Goal: Check status: Check status

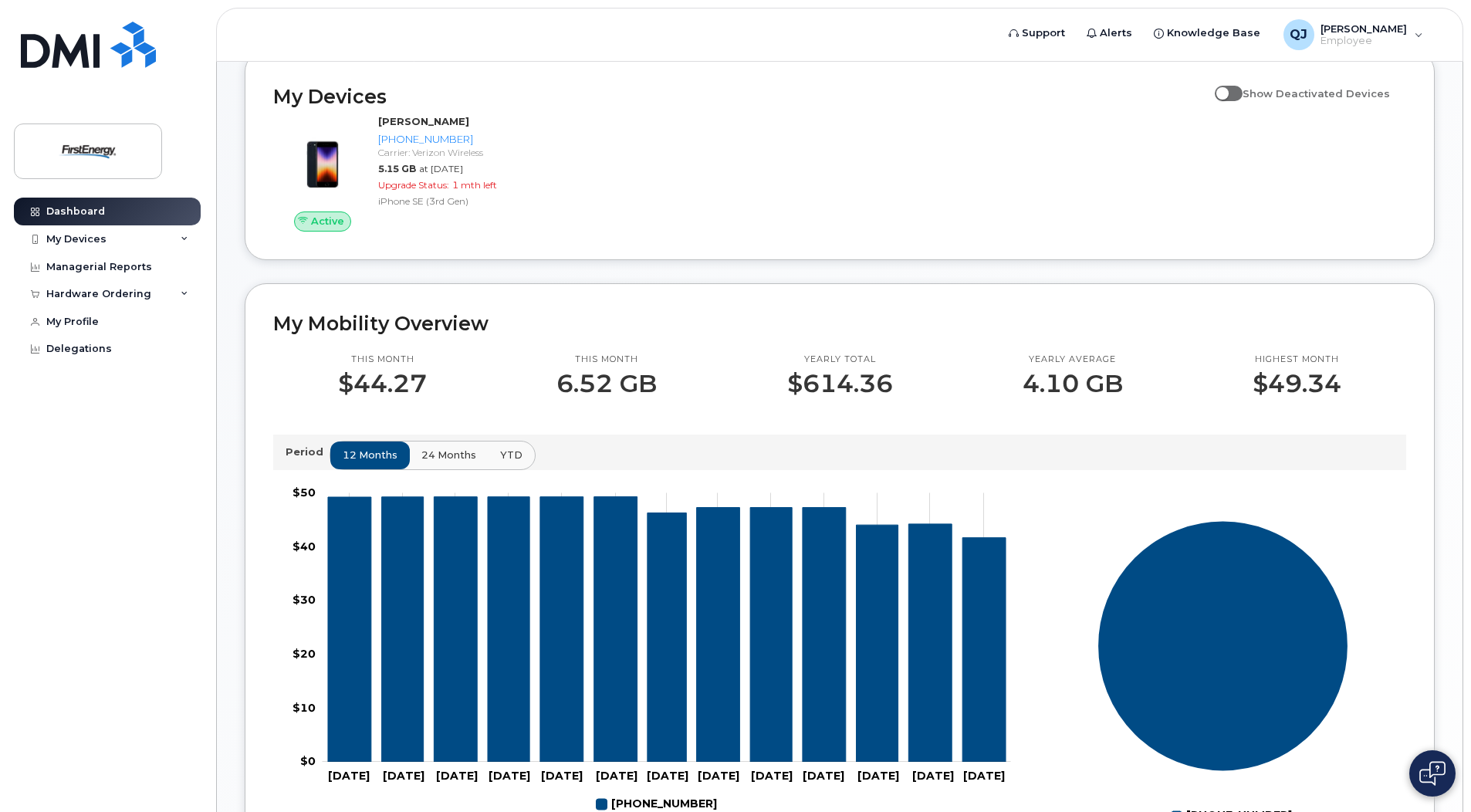
scroll to position [243, 0]
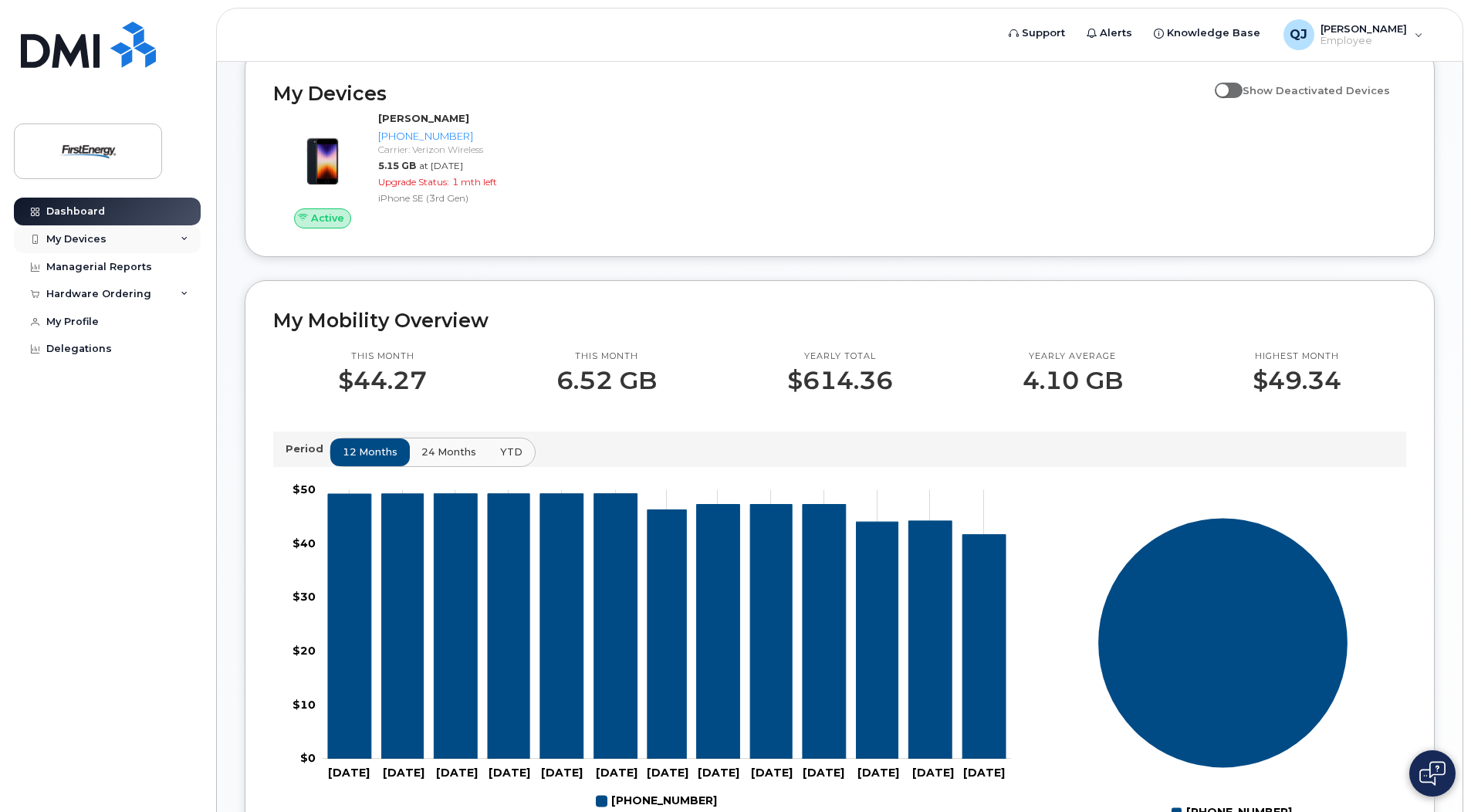
click at [68, 230] on div "My Devices" at bounding box center [107, 239] width 186 height 28
click at [115, 293] on div "[PHONE_NUMBER]" at bounding box center [141, 297] width 94 height 14
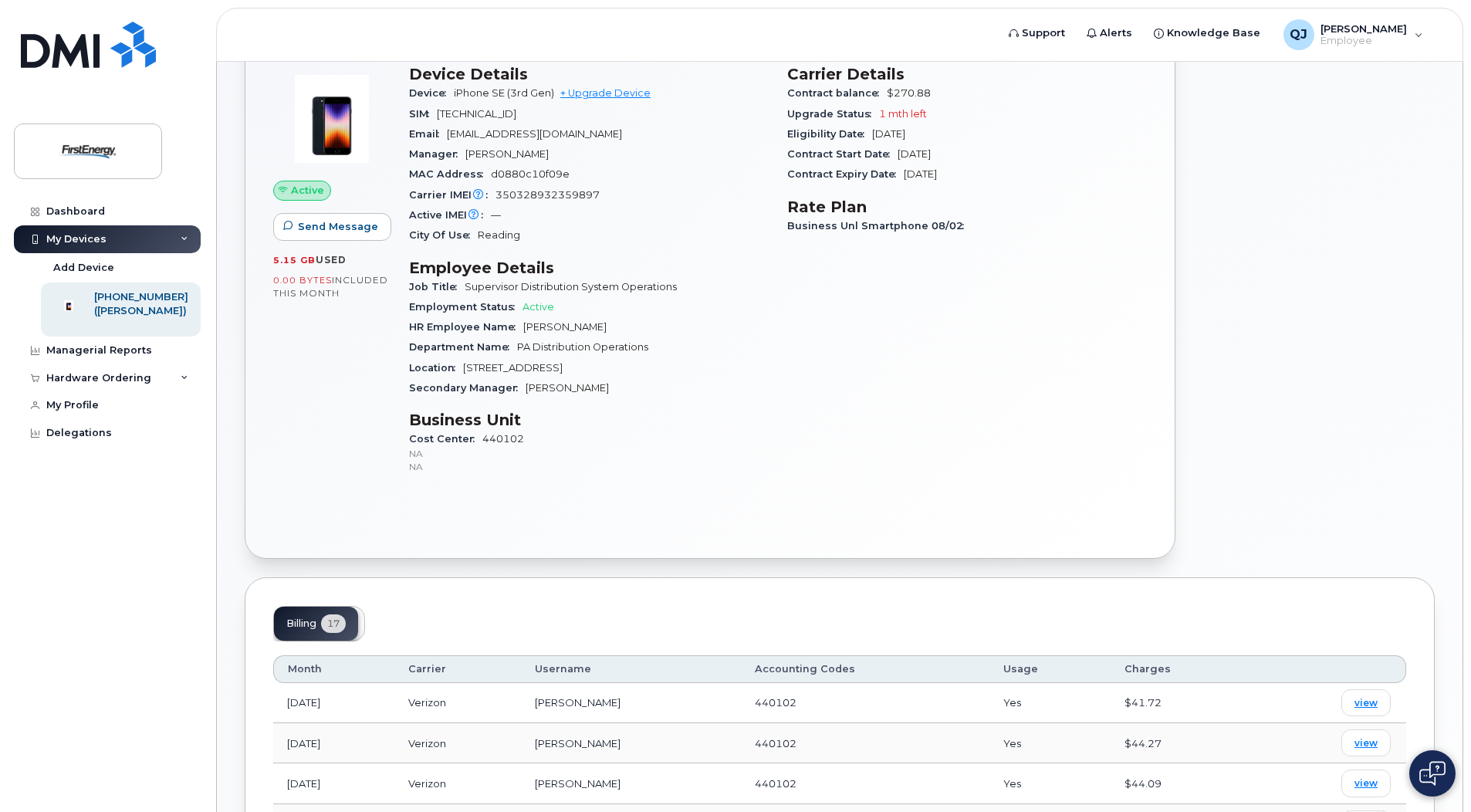
scroll to position [122, 0]
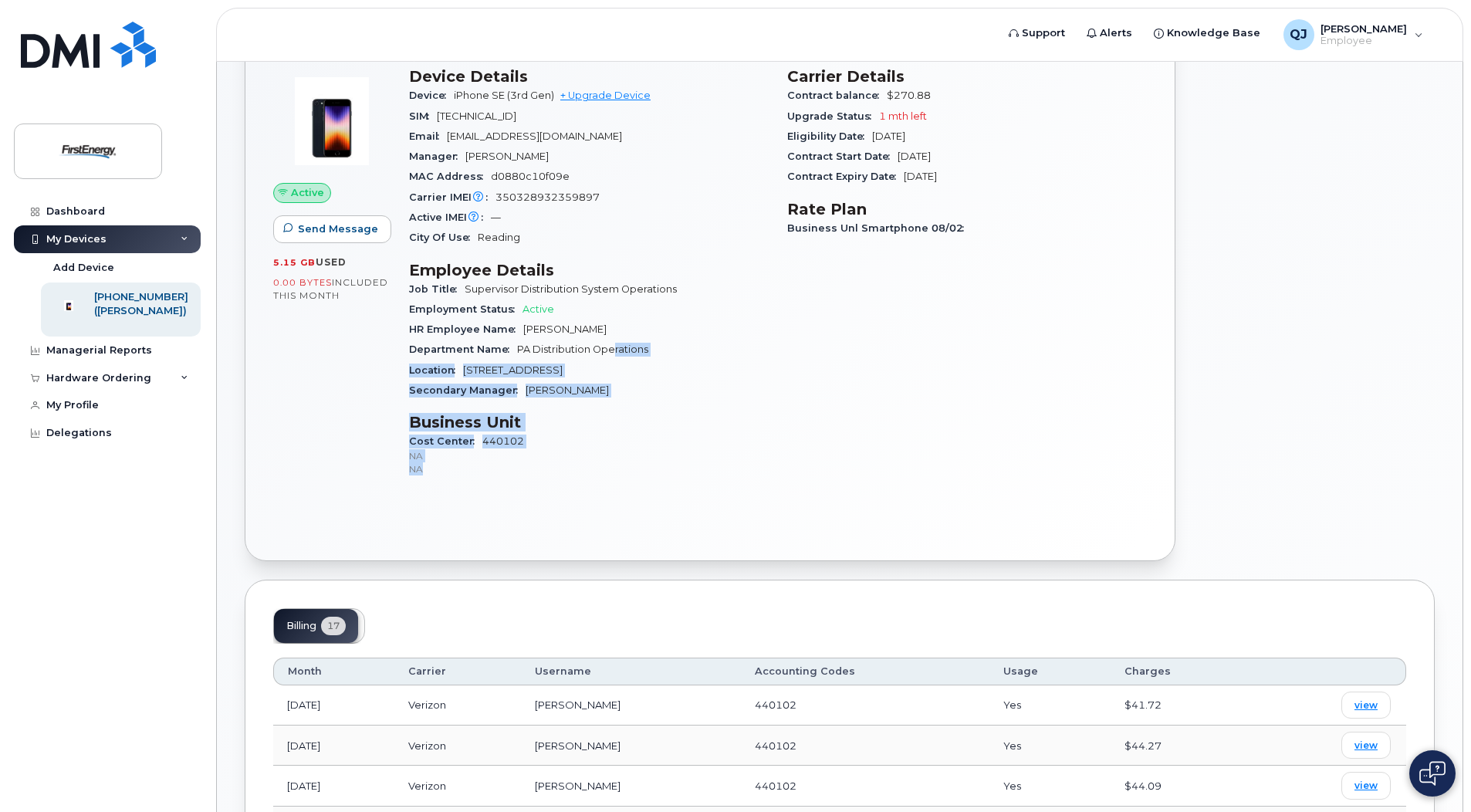
drag, startPoint x: 481, startPoint y: 479, endPoint x: 615, endPoint y: 350, distance: 186.0
click at [615, 350] on div "Device Details Device iPhone SE (3rd Gen) + Upgrade Device SIM 8914800001042909…" at bounding box center [589, 279] width 378 height 442
drag, startPoint x: 616, startPoint y: 350, endPoint x: 828, endPoint y: 516, distance: 269.3
click at [828, 516] on div "Active Send Message 5.15 GB  used 0.00 Bytes  included this month Device Detail…" at bounding box center [709, 306] width 929 height 507
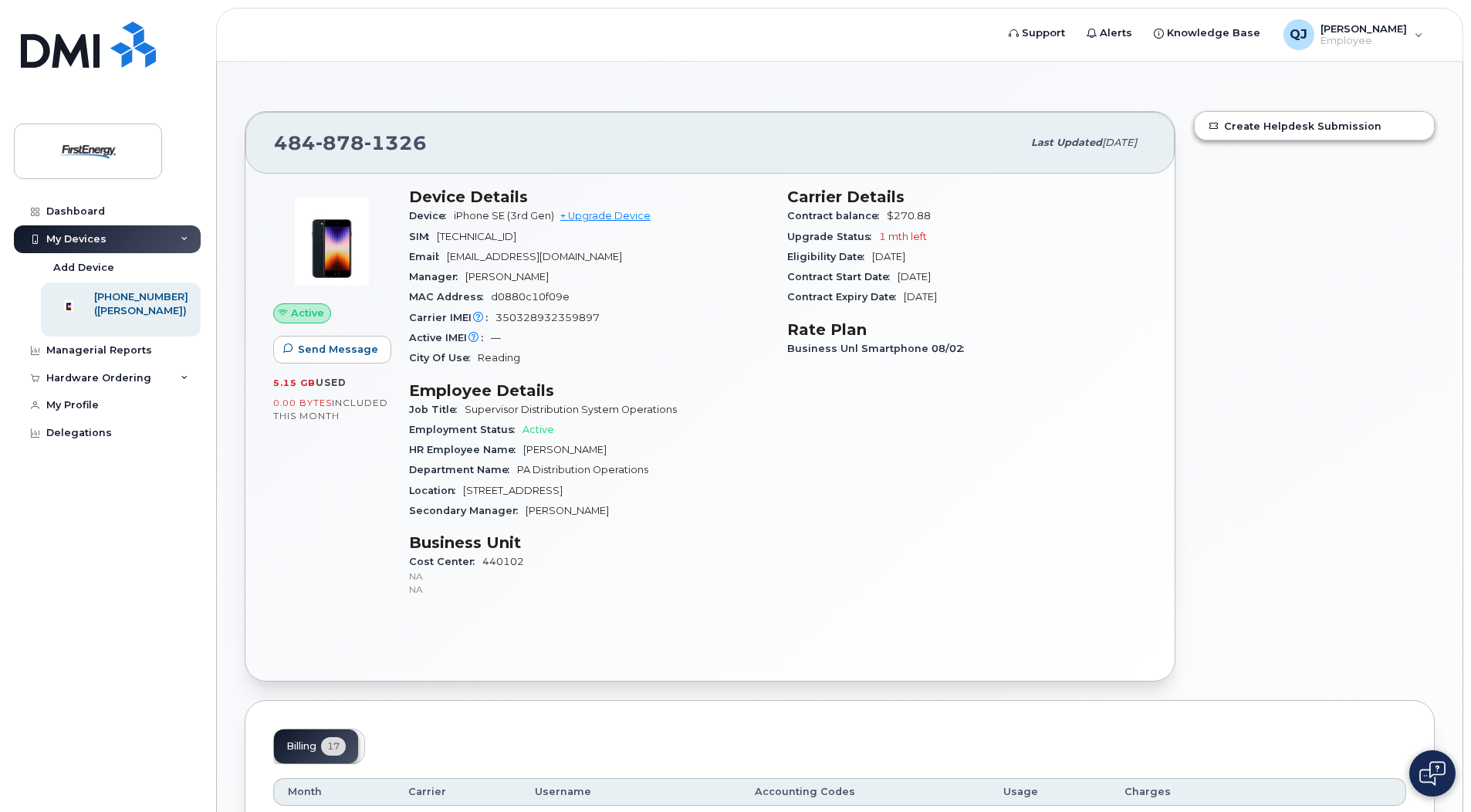
scroll to position [0, 0]
click at [84, 209] on div "Dashboard" at bounding box center [76, 211] width 59 height 12
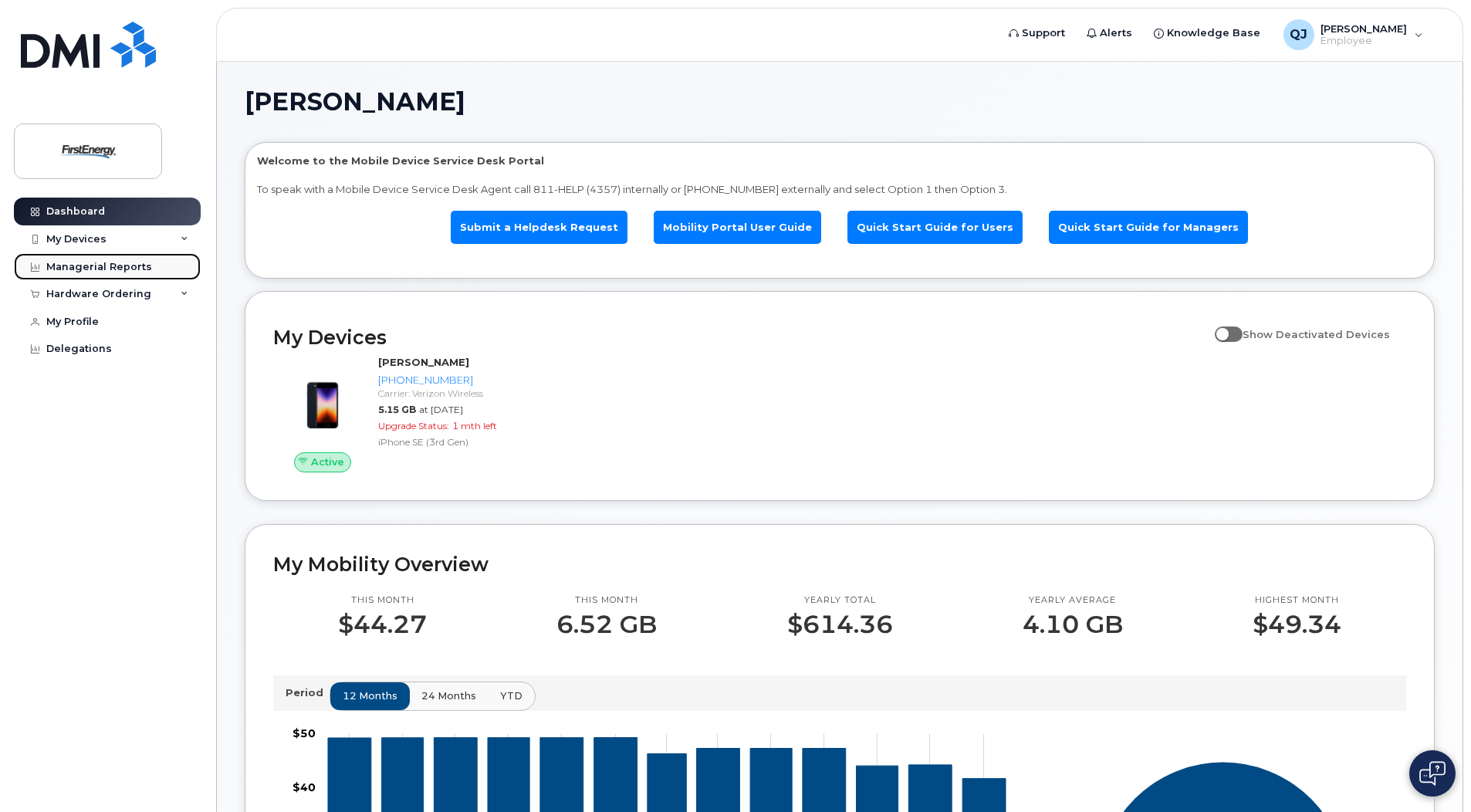
click at [129, 274] on link "Managerial Reports" at bounding box center [107, 266] width 186 height 28
